Goal: Navigation & Orientation: Go to known website

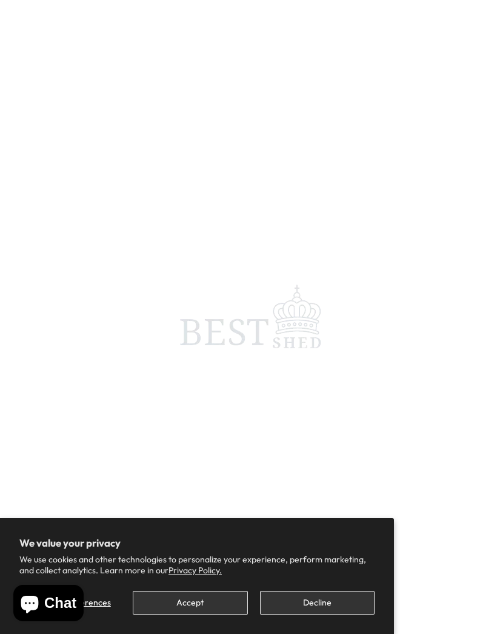
click at [180, 596] on button "Accept" at bounding box center [190, 603] width 115 height 24
click at [170, 607] on button "Accept" at bounding box center [190, 603] width 115 height 24
click at [177, 596] on button "Accept" at bounding box center [190, 603] width 115 height 24
click at [209, 603] on button "Accept" at bounding box center [190, 603] width 115 height 24
click at [216, 604] on button "Accept" at bounding box center [190, 603] width 115 height 24
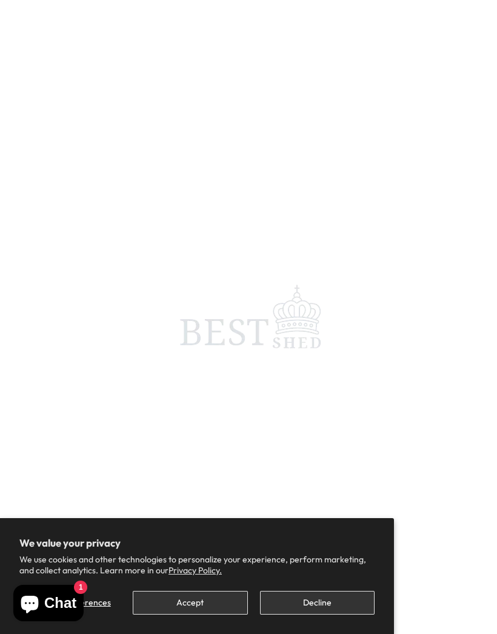
click at [218, 601] on button "Accept" at bounding box center [190, 603] width 115 height 24
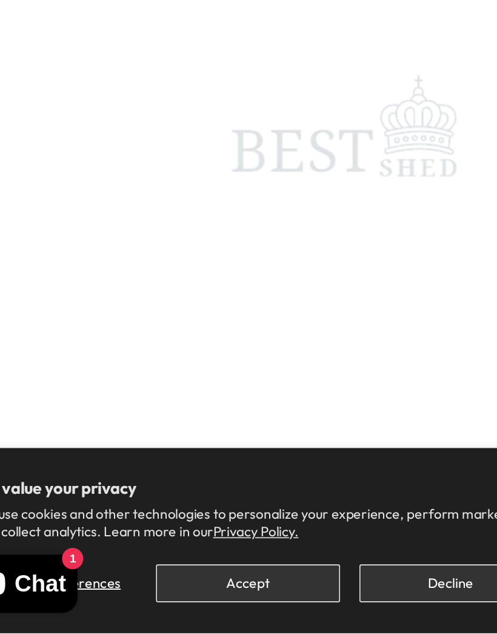
click at [173, 591] on button "Accept" at bounding box center [190, 603] width 115 height 24
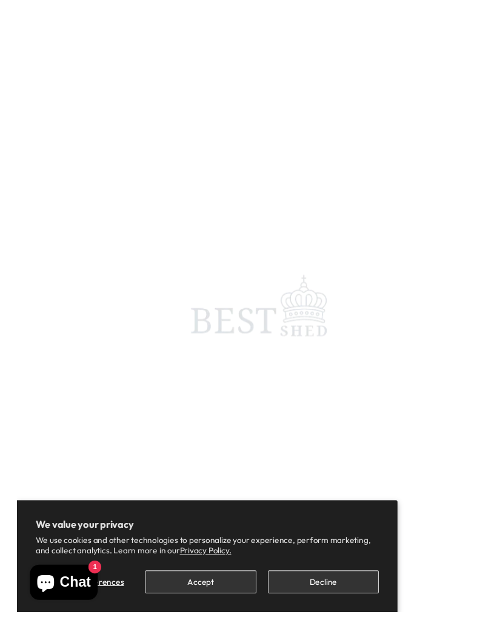
scroll to position [262, 0]
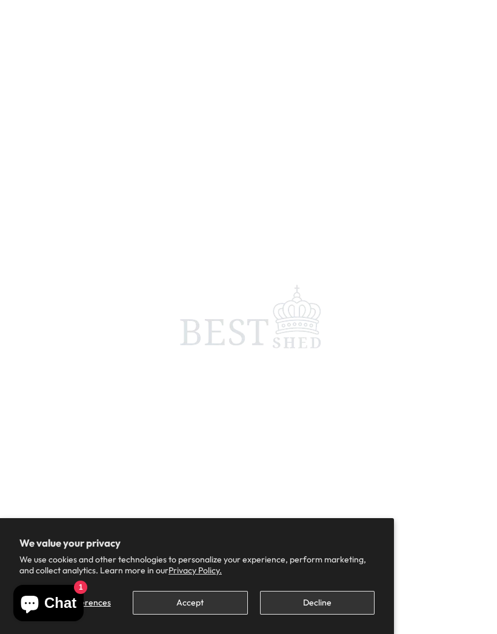
click at [169, 600] on button "Accept" at bounding box center [190, 603] width 115 height 24
click at [172, 609] on button "Accept" at bounding box center [190, 603] width 115 height 24
click at [173, 613] on button "Accept" at bounding box center [190, 603] width 115 height 24
click at [181, 608] on button "Accept" at bounding box center [190, 603] width 115 height 24
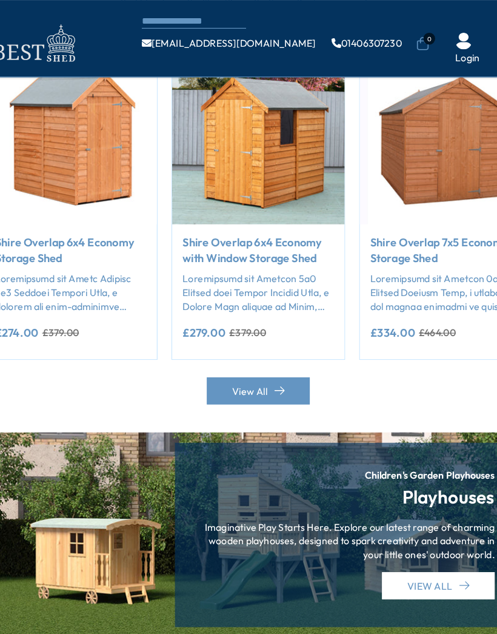
scroll to position [994, 0]
